Goal: Contribute content

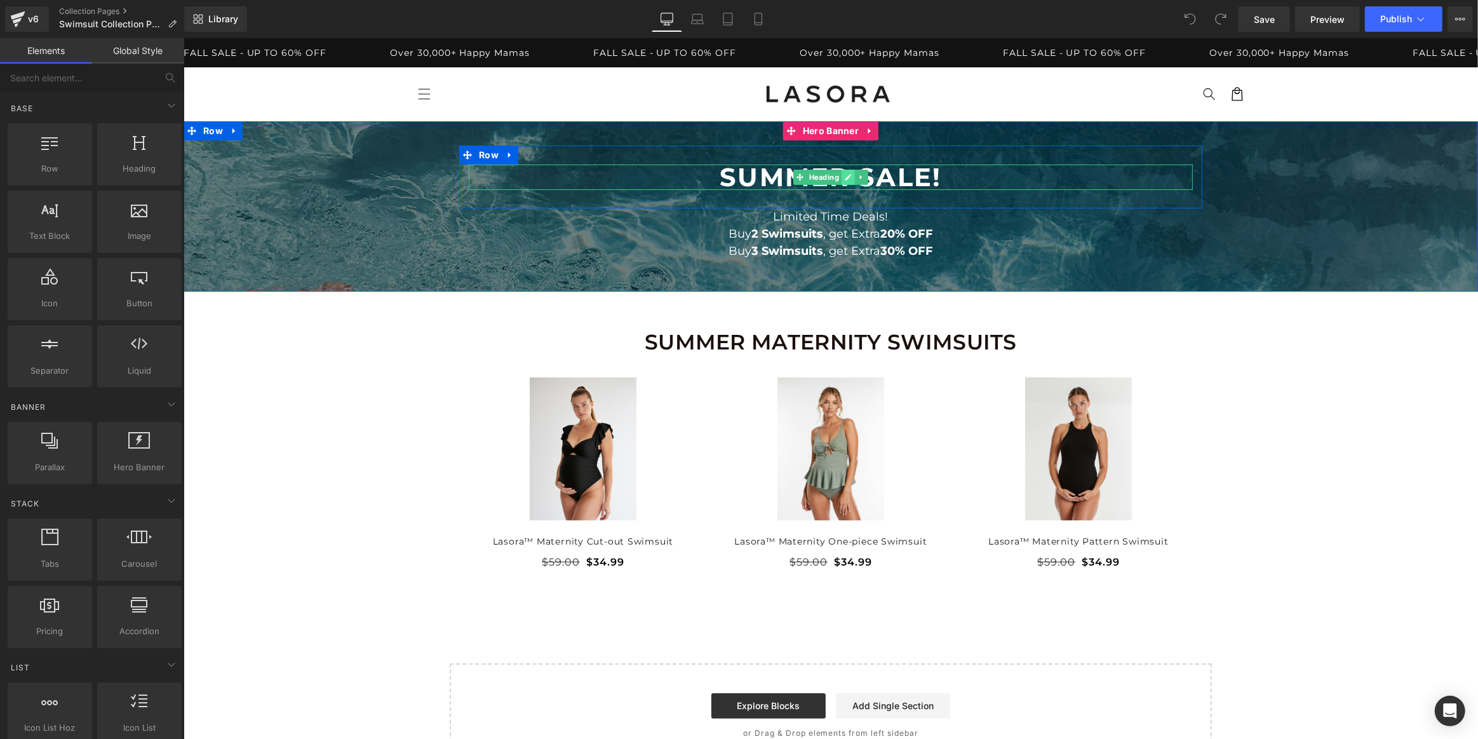
click at [847, 177] on icon at bounding box center [847, 177] width 7 height 8
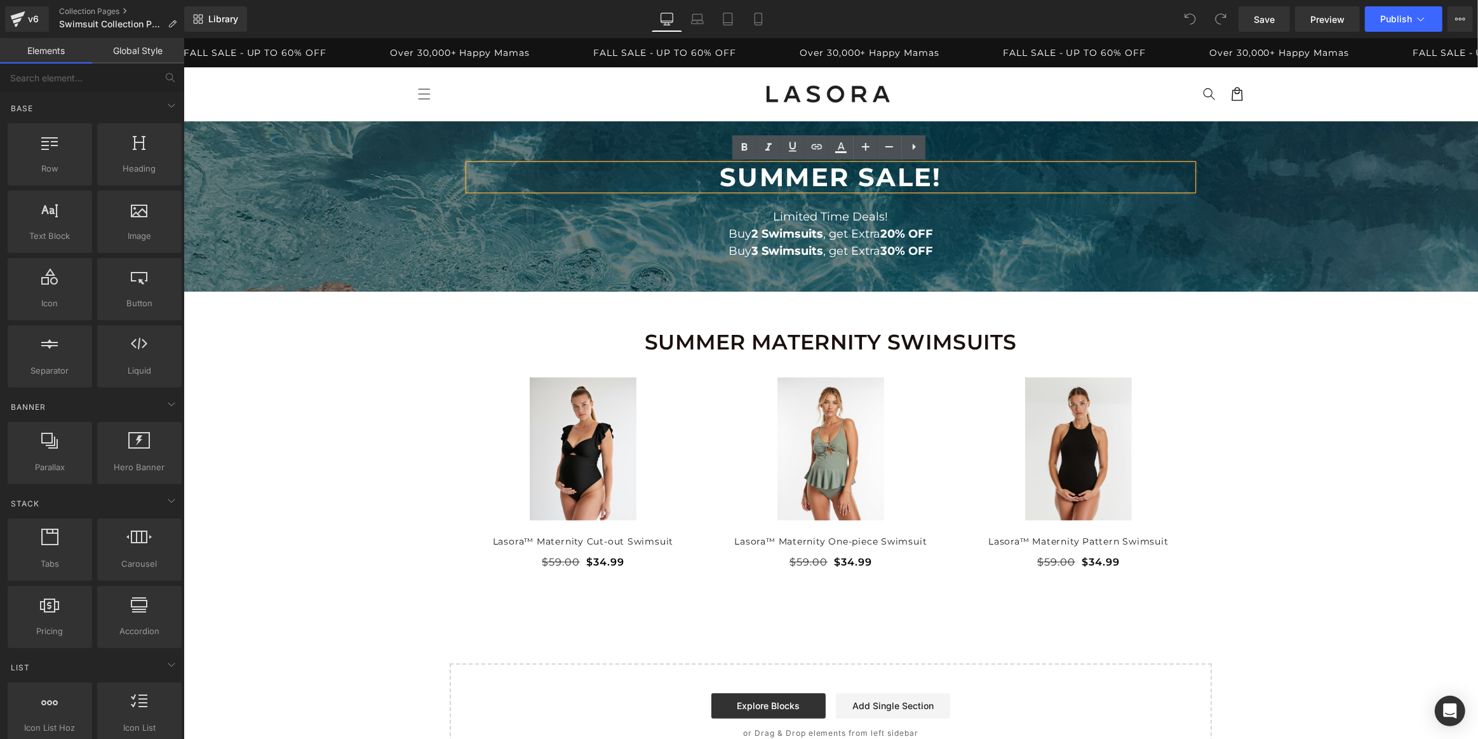
click at [861, 177] on h1 "Summer Sale!" at bounding box center [830, 177] width 724 height 25
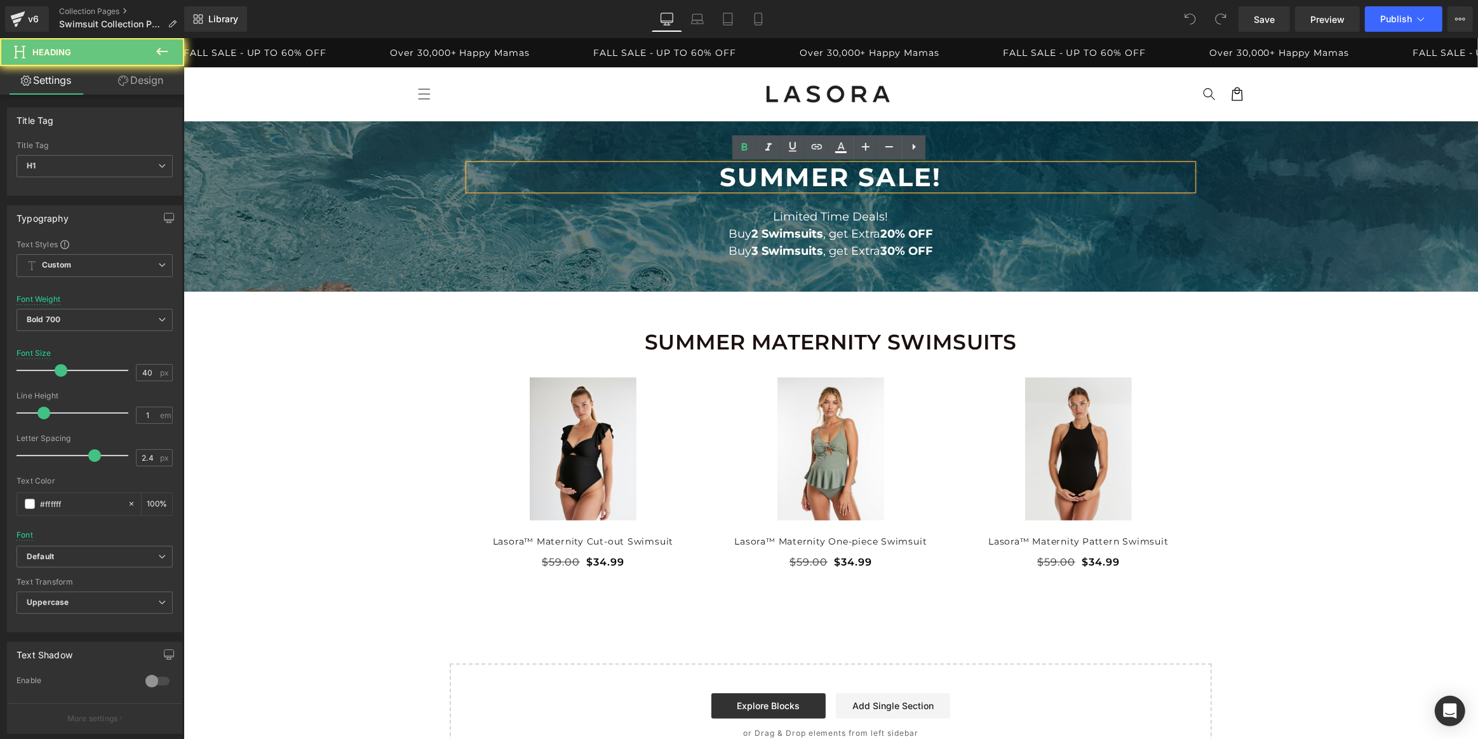
click at [840, 172] on h1 "Summer Sale!" at bounding box center [830, 177] width 724 height 25
drag, startPoint x: 847, startPoint y: 177, endPoint x: 710, endPoint y: 177, distance: 136.6
click at [710, 177] on h1 "Summer Sale!" at bounding box center [830, 177] width 724 height 25
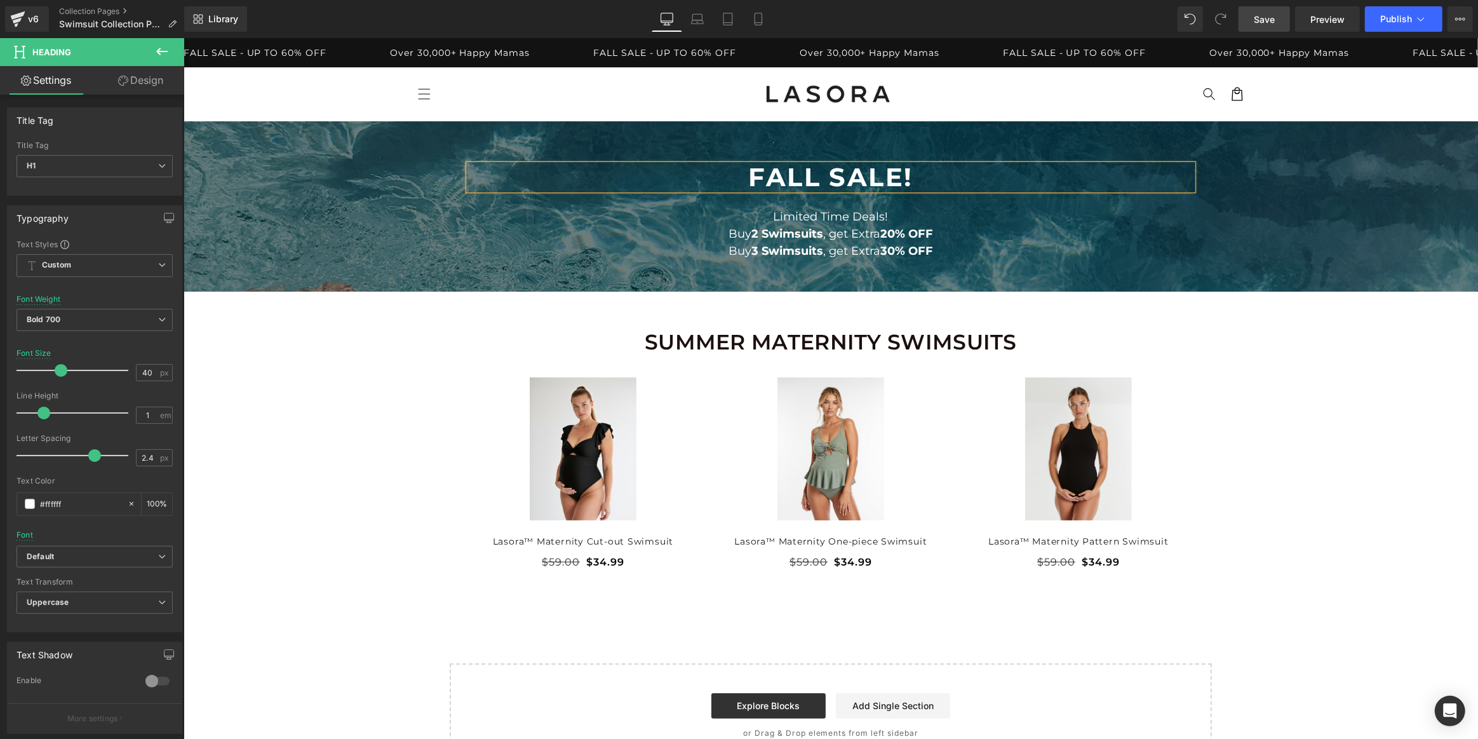
click at [1277, 15] on link "Save" at bounding box center [1264, 18] width 51 height 25
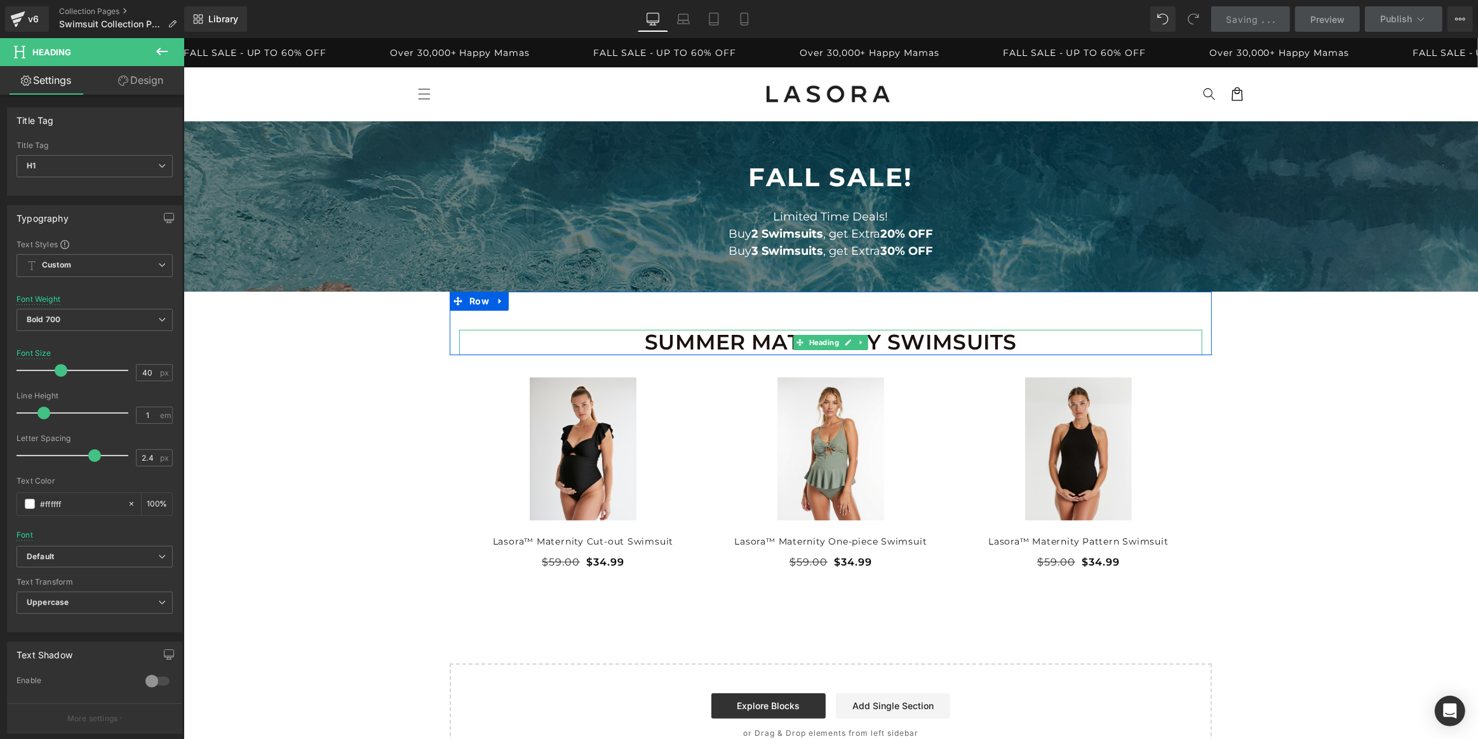
click at [760, 339] on h1 "SUMMER MATERNITY SWIMSUITS" at bounding box center [830, 342] width 743 height 25
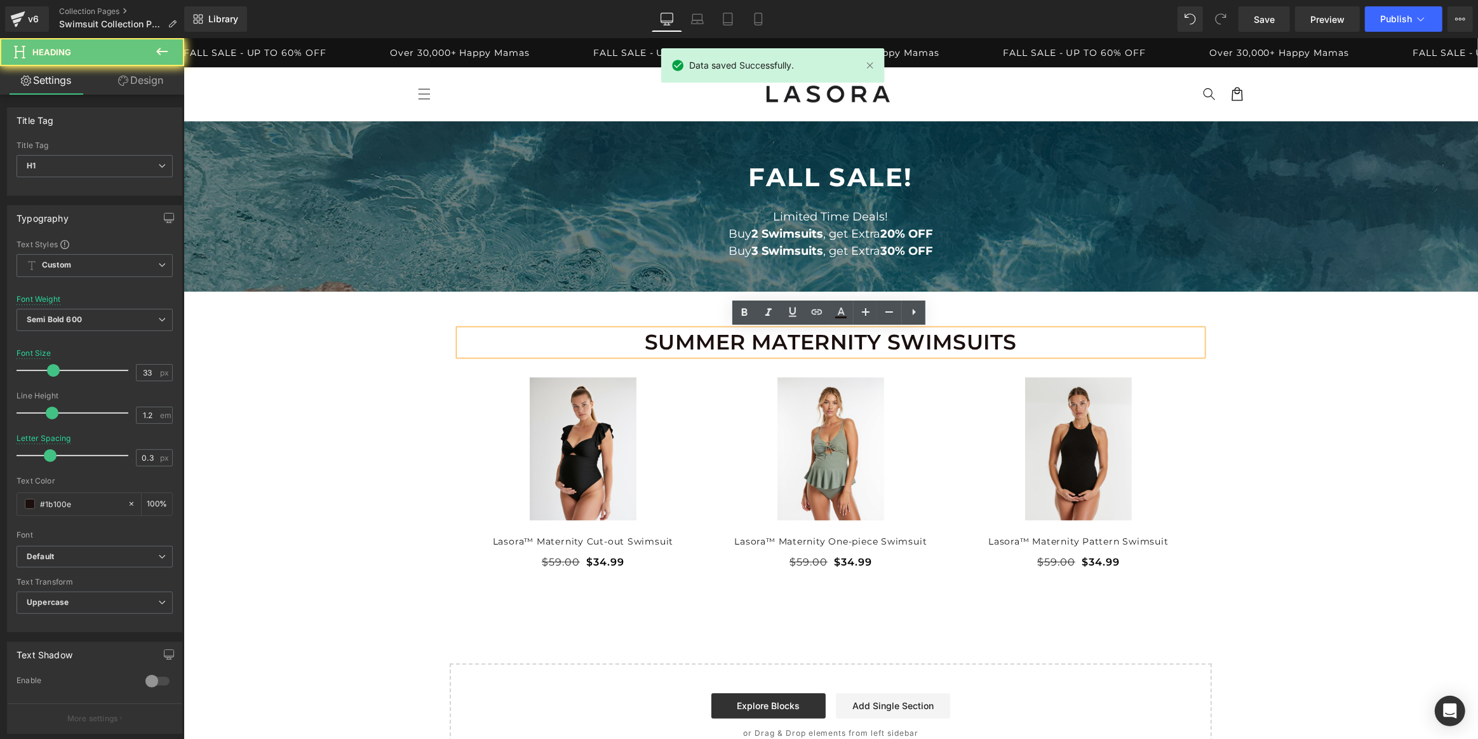
drag, startPoint x: 760, startPoint y: 339, endPoint x: 768, endPoint y: 347, distance: 11.2
click at [760, 340] on h1 "SUMMER MATERNITY SWIMSUITS" at bounding box center [830, 342] width 743 height 25
click at [754, 338] on h1 "SUMMER MATERNITY SWIMSUITS" at bounding box center [830, 342] width 743 height 25
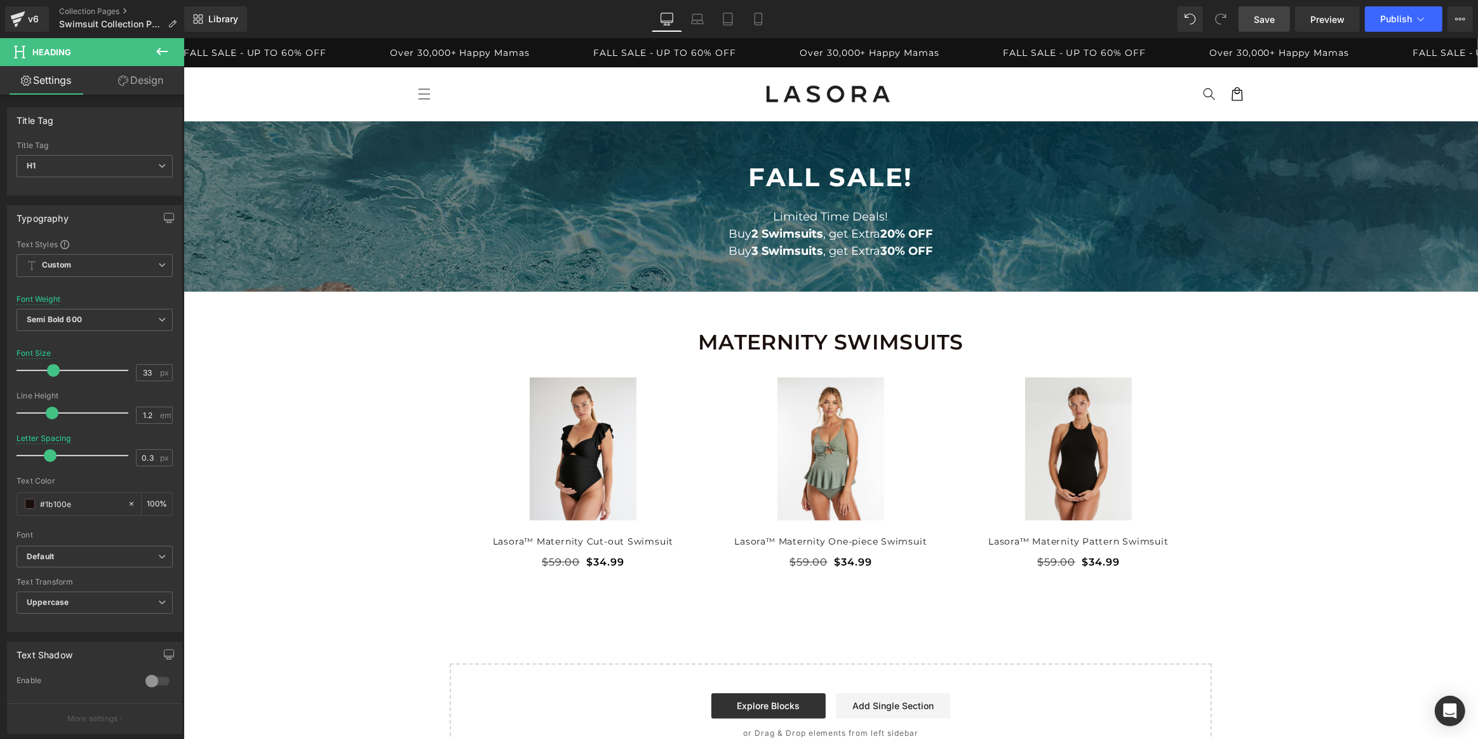
click at [1277, 12] on link "Save" at bounding box center [1264, 18] width 51 height 25
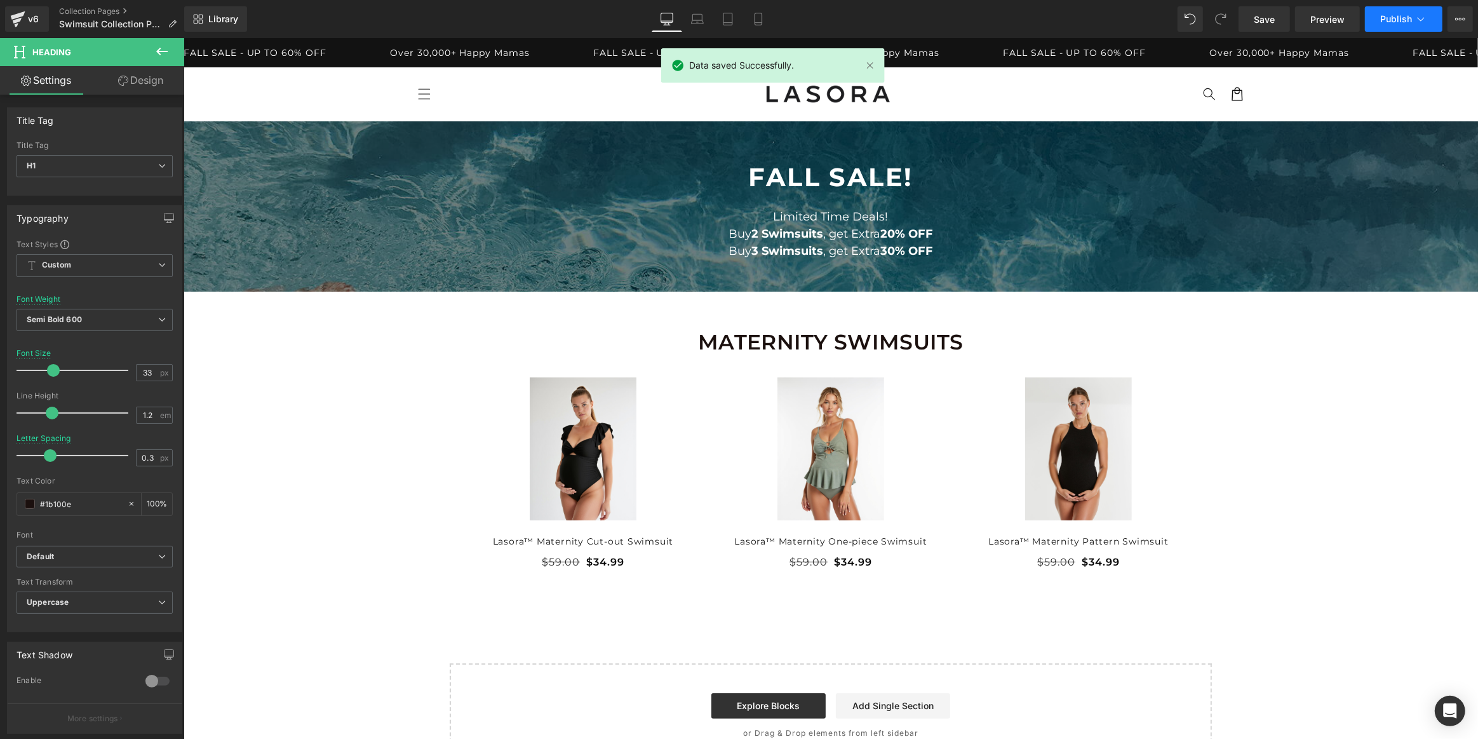
click at [1386, 25] on button "Publish" at bounding box center [1404, 18] width 78 height 25
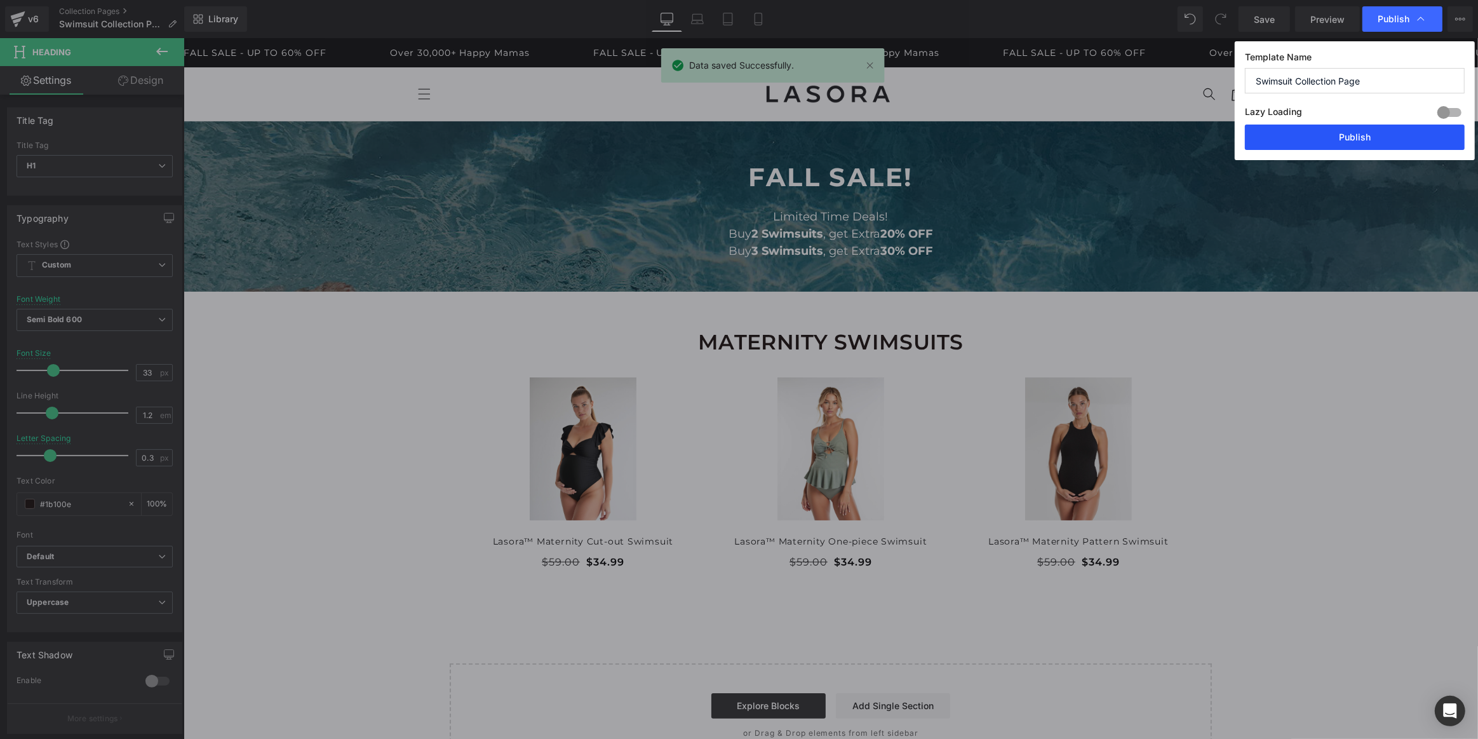
drag, startPoint x: 1374, startPoint y: 134, endPoint x: 1147, endPoint y: 97, distance: 229.8
click at [1374, 134] on button "Publish" at bounding box center [1355, 137] width 220 height 25
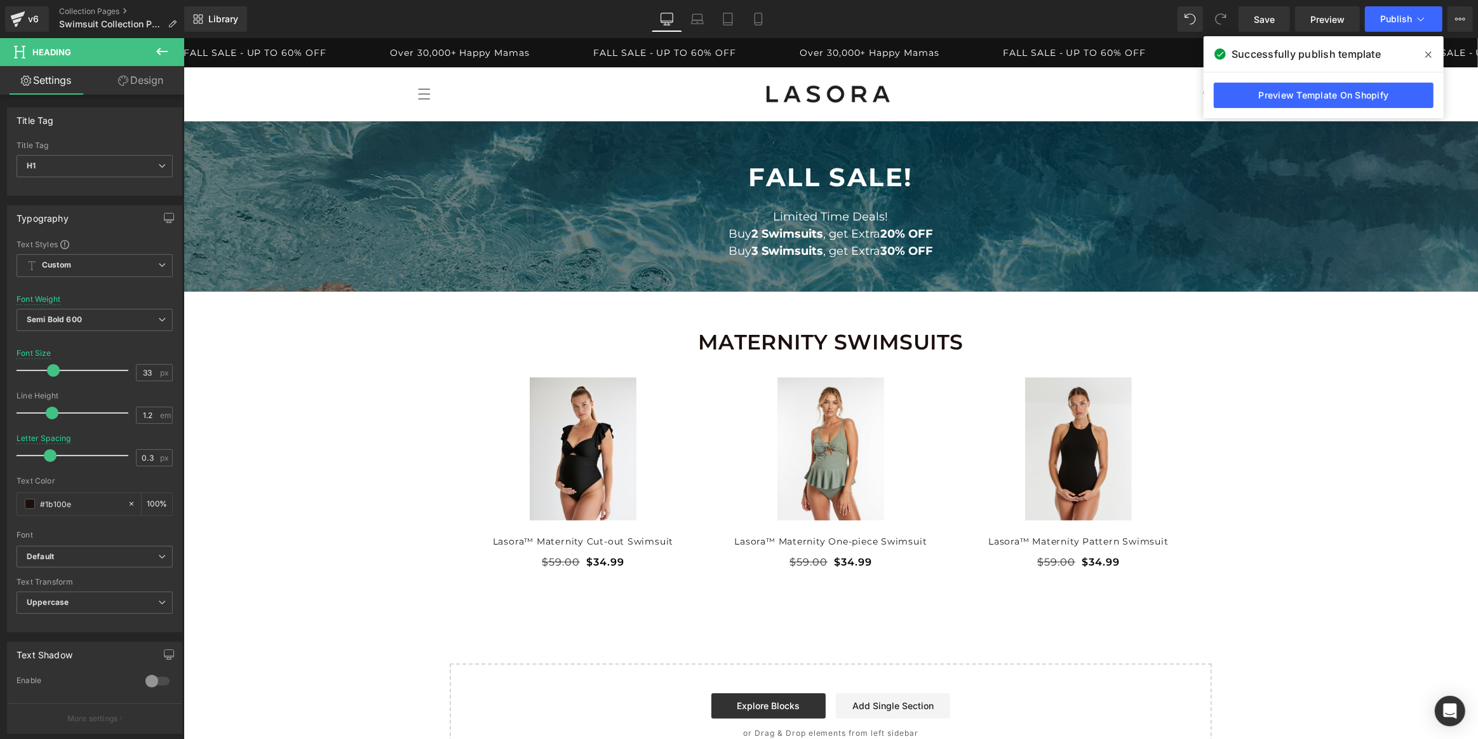
click at [1424, 58] on span at bounding box center [1429, 54] width 20 height 20
